Goal: Task Accomplishment & Management: Manage account settings

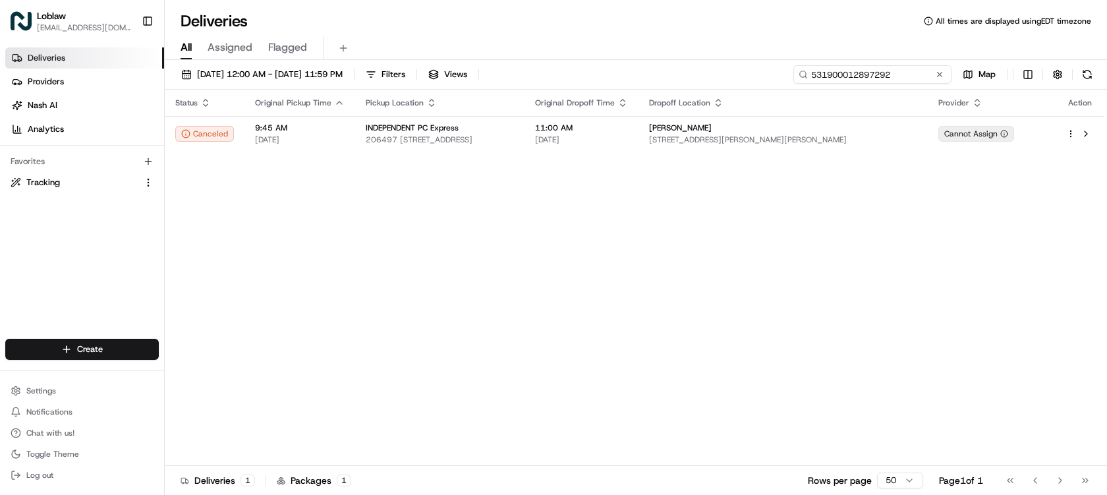
click at [903, 71] on input "531900012897292" at bounding box center [873, 74] width 158 height 18
paste input "8380"
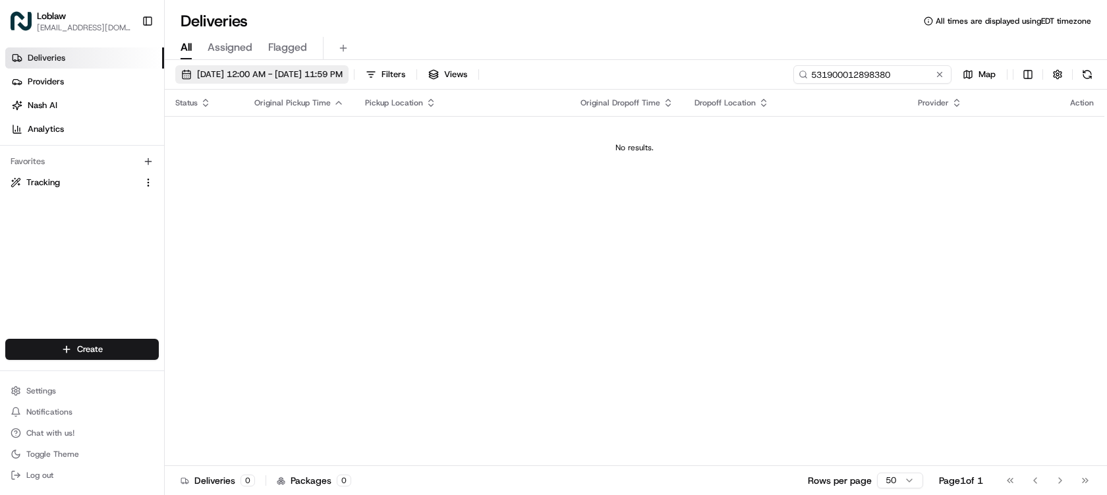
type input "531900012898380"
click at [338, 75] on span "[DATE] 12:00 AM - [DATE] 11:59 PM" at bounding box center [270, 75] width 146 height 12
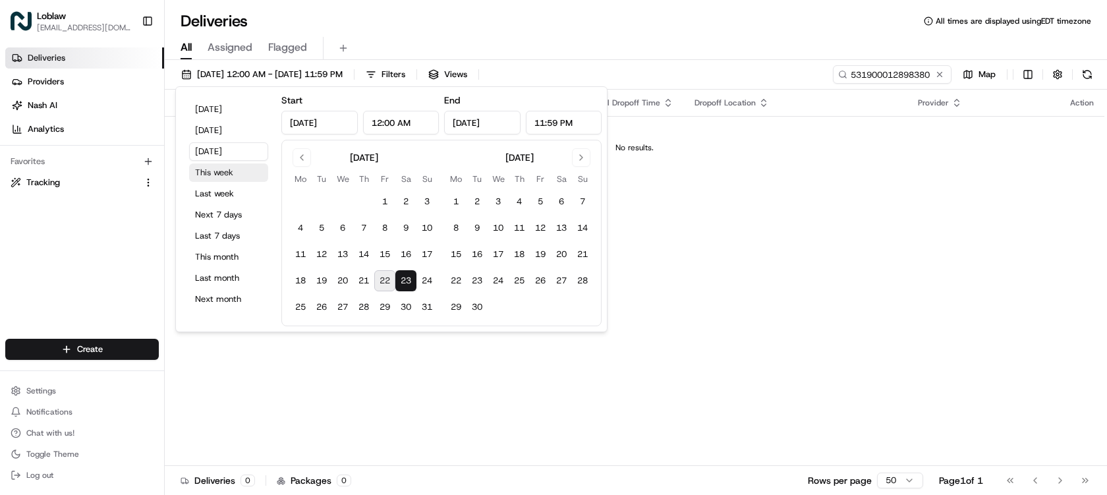
click at [231, 169] on button "This week" at bounding box center [228, 172] width 79 height 18
type input "[DATE]"
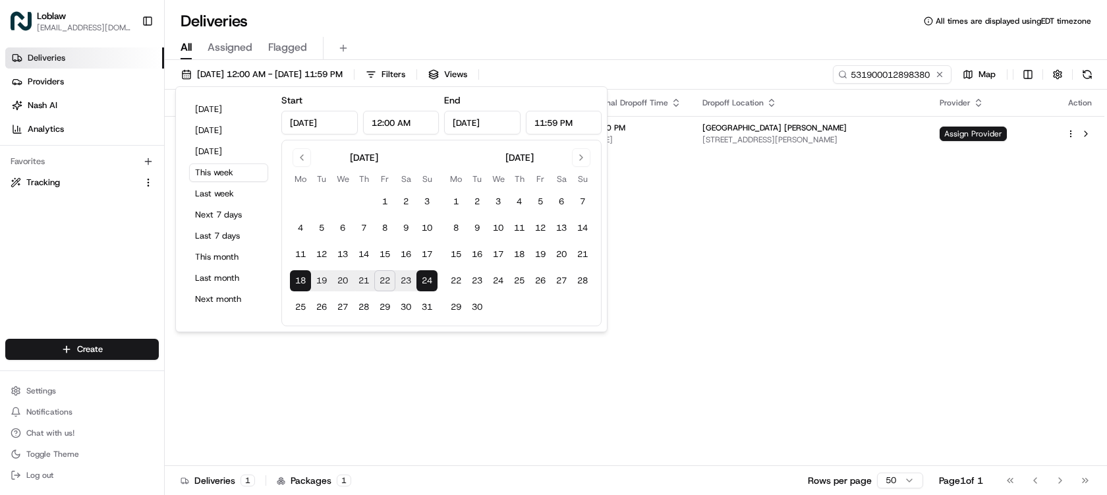
click at [589, 32] on div "All Assigned Flagged" at bounding box center [636, 46] width 943 height 28
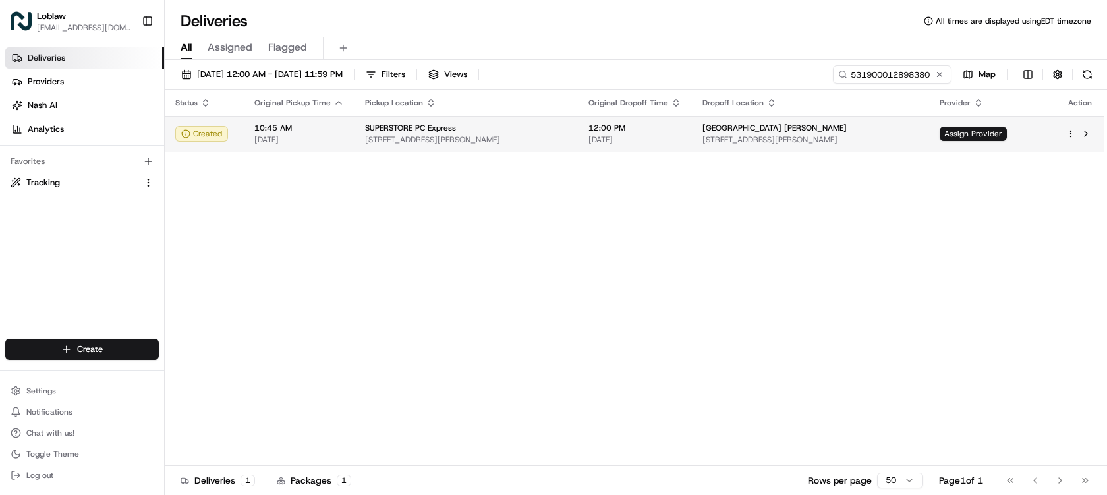
click at [692, 126] on td "12:00 PM [DATE]" at bounding box center [635, 134] width 114 height 36
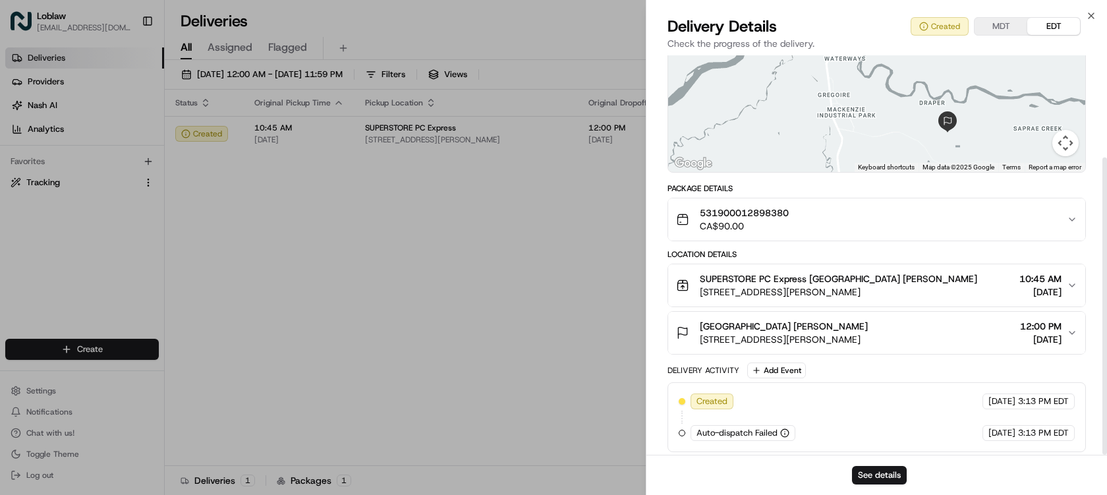
scroll to position [137, 0]
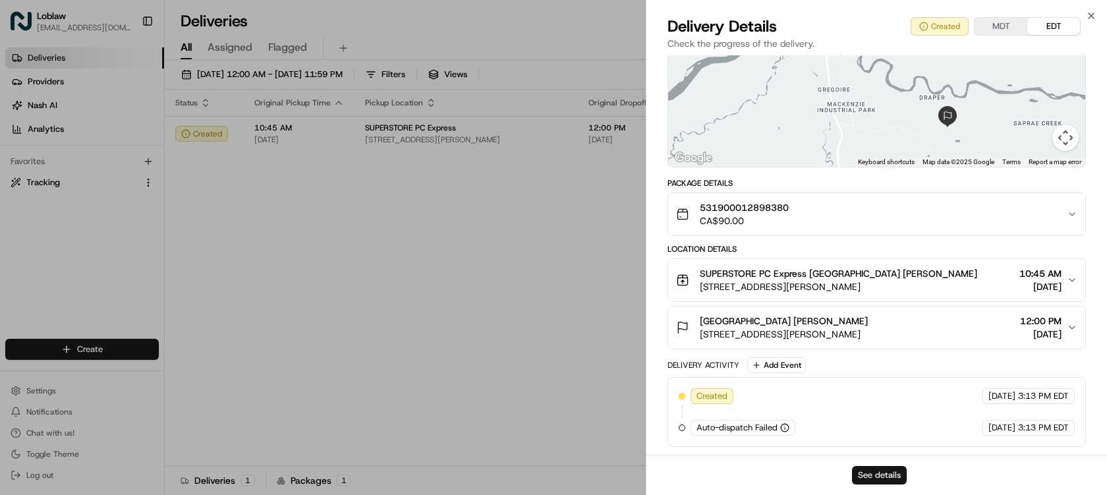
click at [891, 471] on button "See details" at bounding box center [879, 475] width 55 height 18
click at [1093, 18] on icon "button" at bounding box center [1091, 16] width 11 height 11
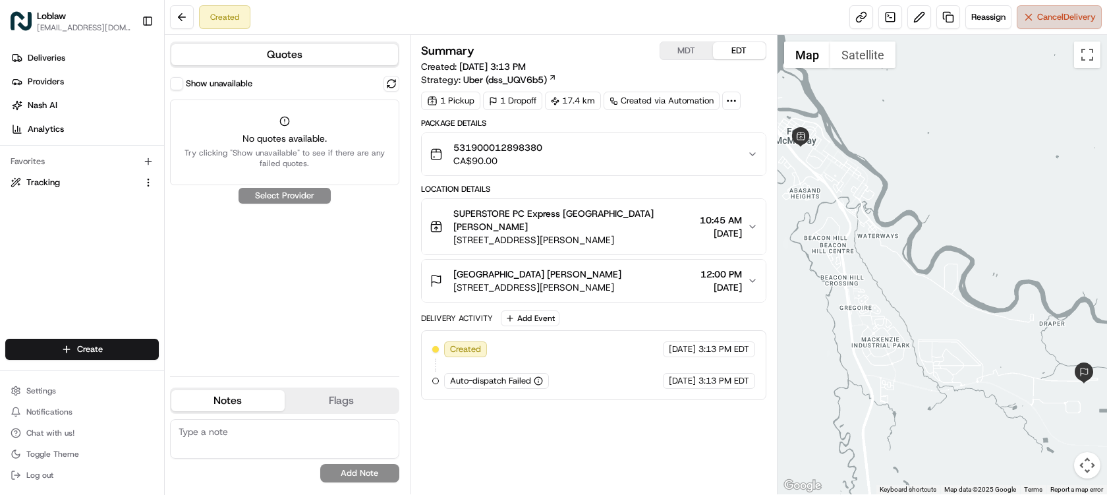
click at [1053, 22] on span "Cancel Delivery" at bounding box center [1067, 17] width 59 height 12
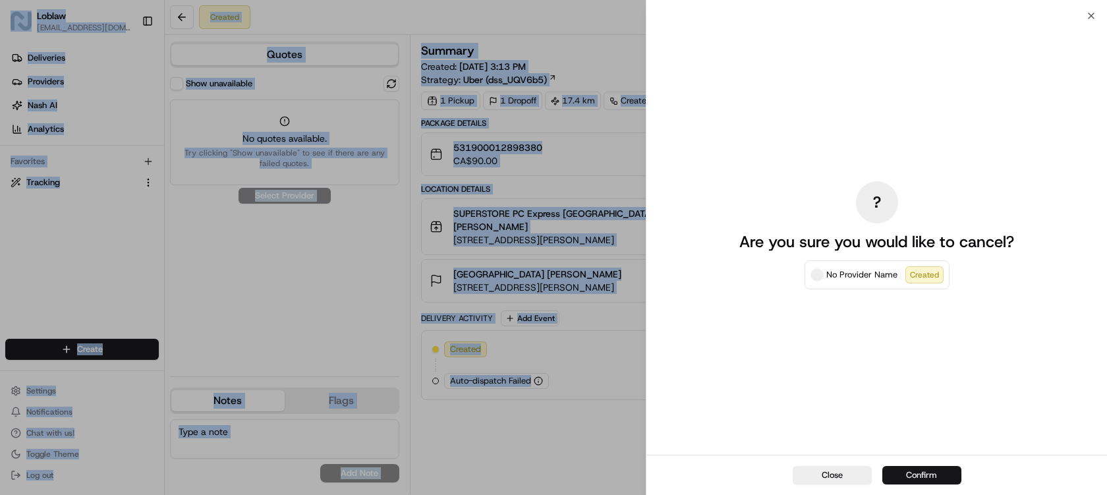
click at [936, 477] on button "Confirm" at bounding box center [922, 475] width 79 height 18
